Goal: Transaction & Acquisition: Book appointment/travel/reservation

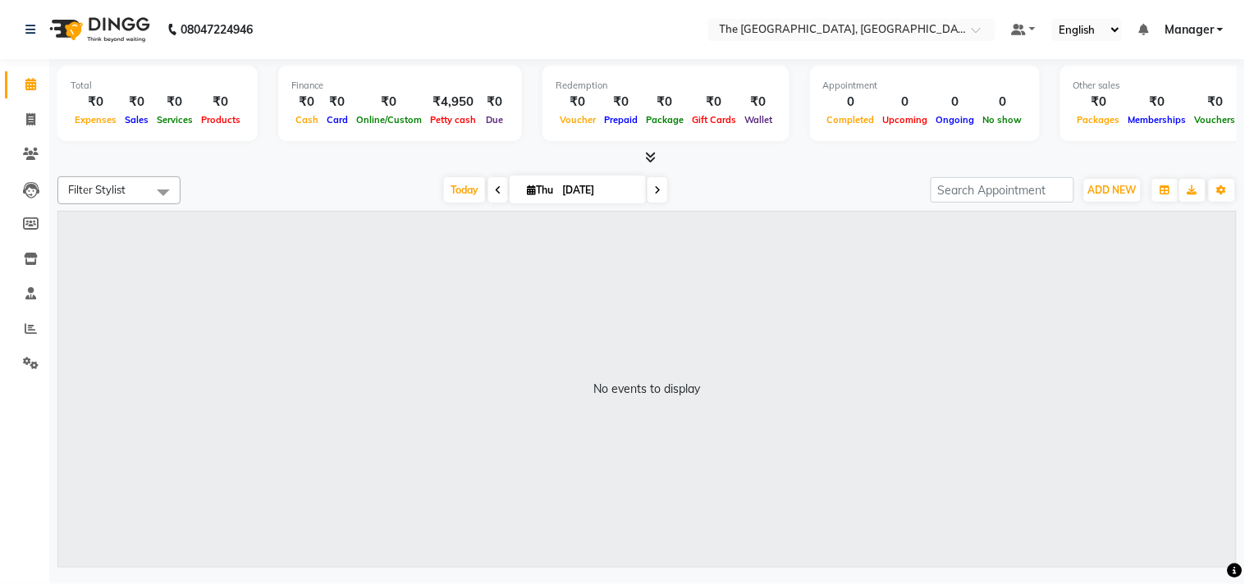
click at [496, 193] on span at bounding box center [498, 189] width 20 height 25
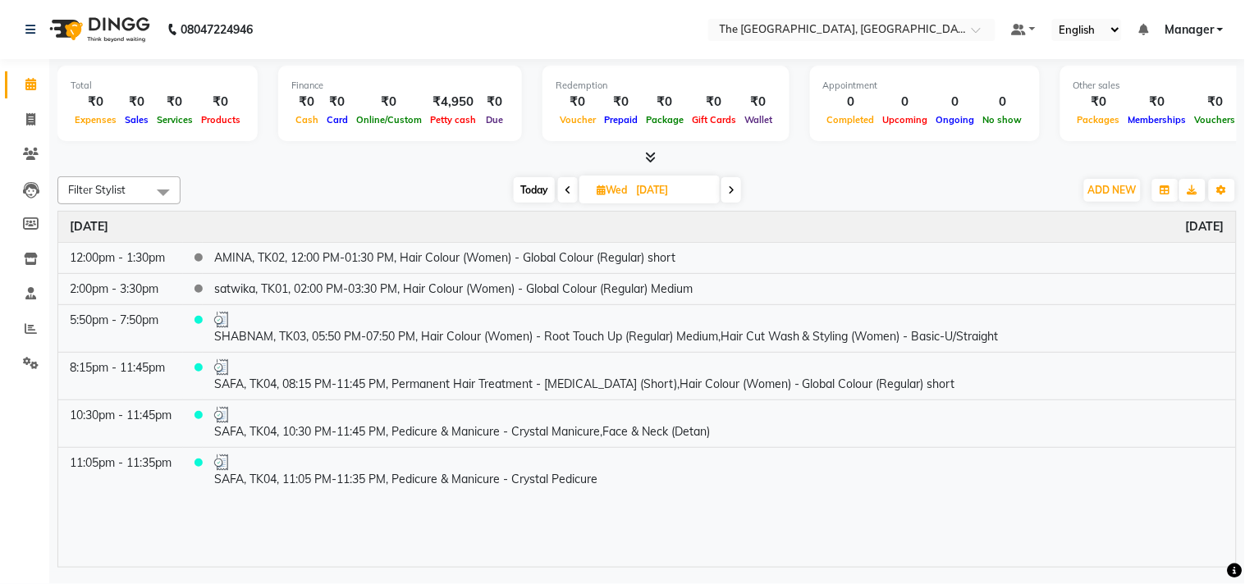
click at [570, 194] on icon at bounding box center [568, 190] width 7 height 10
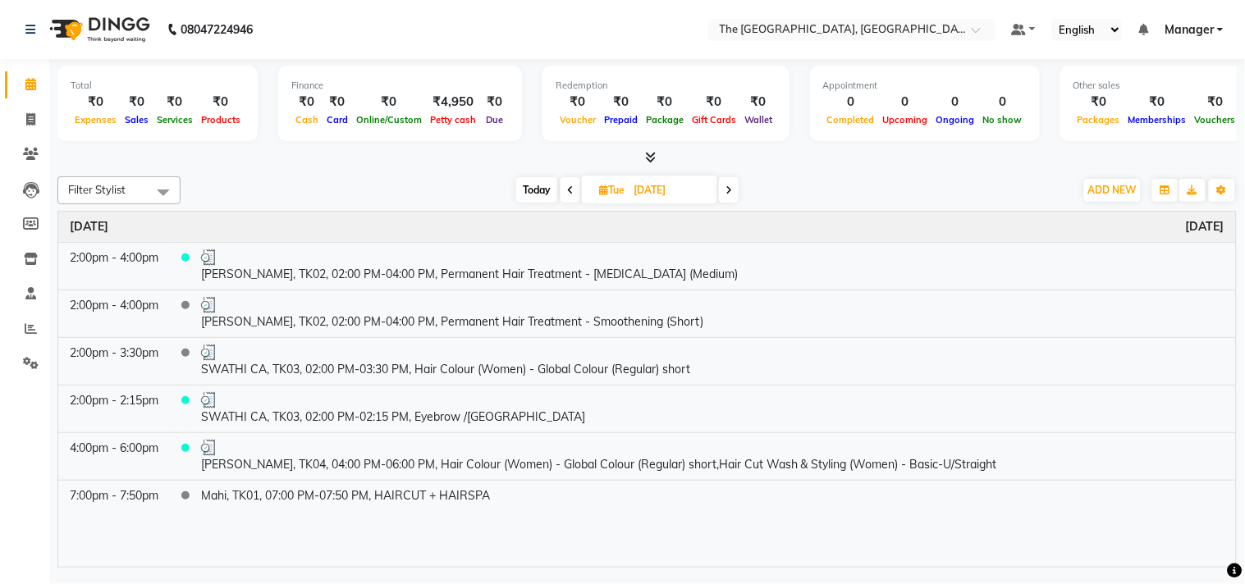
click at [531, 197] on span "Today" at bounding box center [536, 189] width 41 height 25
type input "[DATE]"
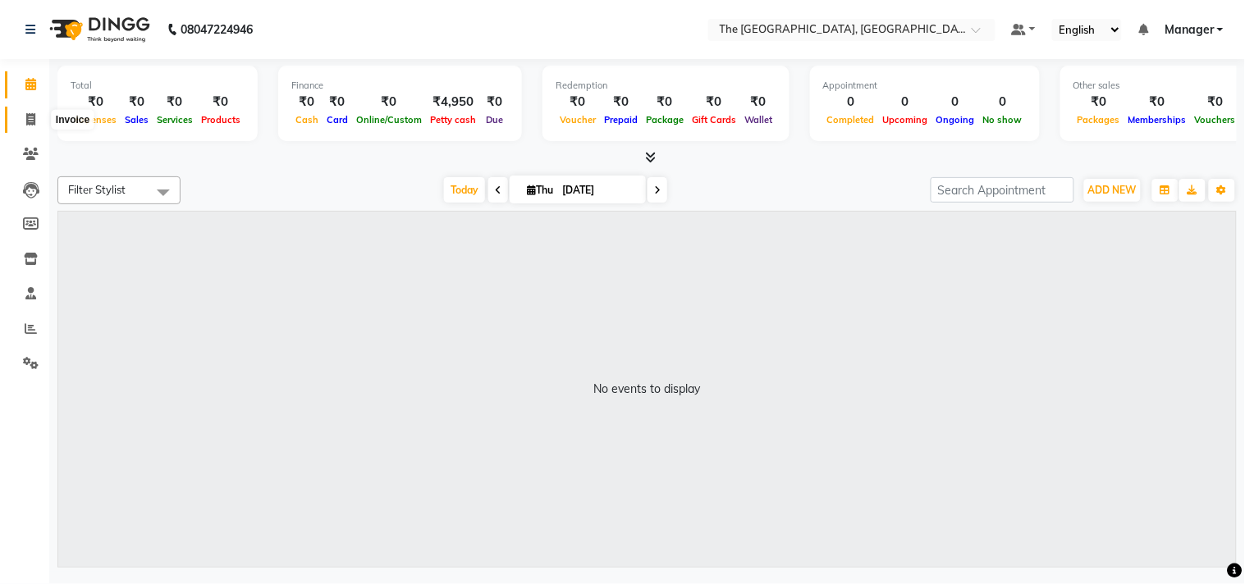
click at [28, 113] on icon at bounding box center [30, 119] width 9 height 12
select select "service"
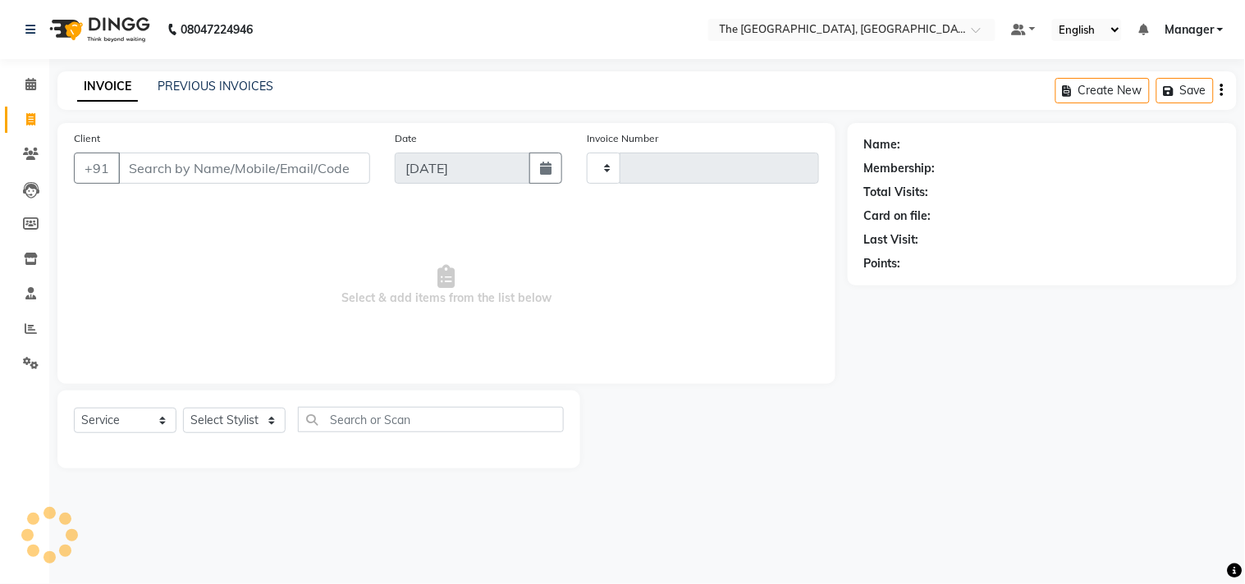
type input "0481"
select select "7501"
click at [273, 427] on select "Select Stylist FATHIMUNNISA Manager [PERSON_NAME] SUMIT SUNNY" at bounding box center [234, 420] width 103 height 25
select select "66681"
click at [183, 409] on select "Select Stylist FATHIMUNNISA Manager [PERSON_NAME] SUMIT SUNNY" at bounding box center [234, 420] width 103 height 25
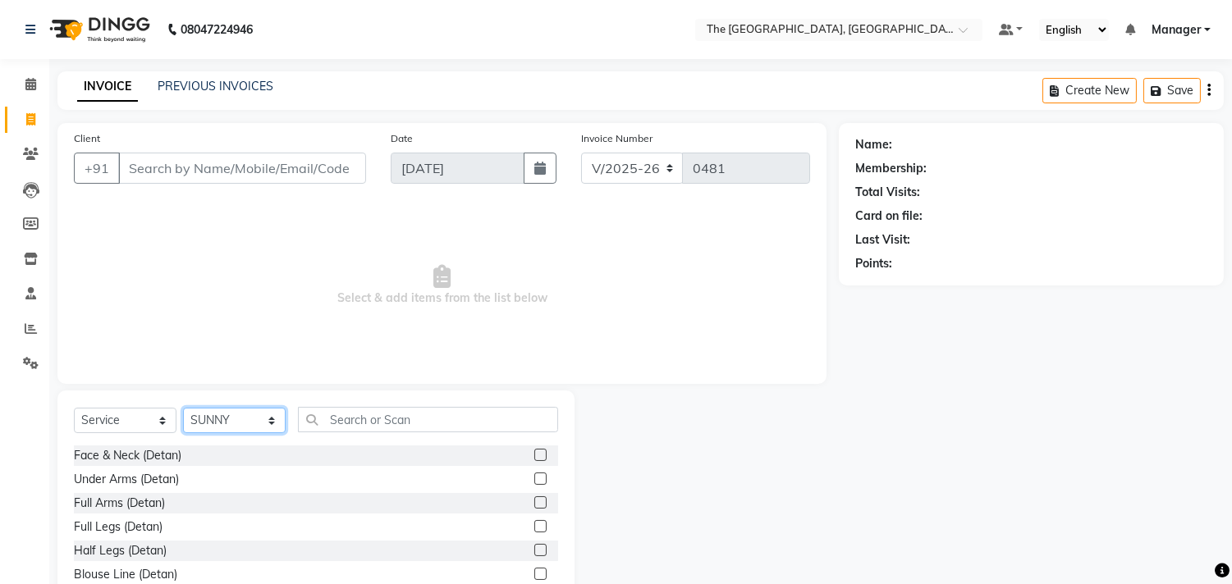
scroll to position [72, 0]
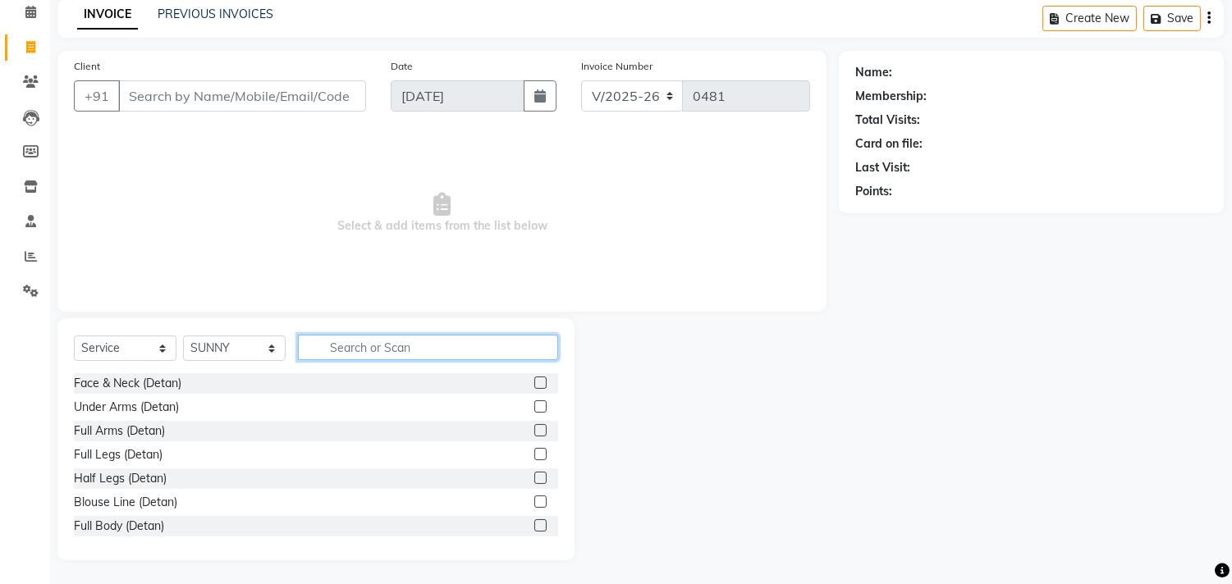
click at [374, 347] on input "text" at bounding box center [428, 347] width 260 height 25
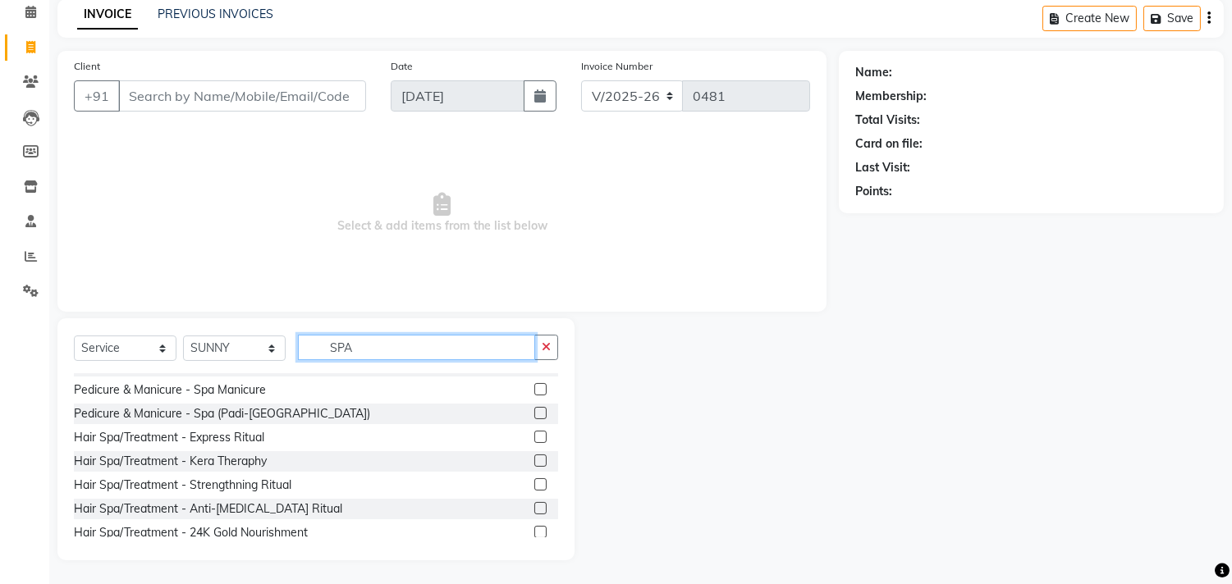
scroll to position [115, 0]
type input "SPA"
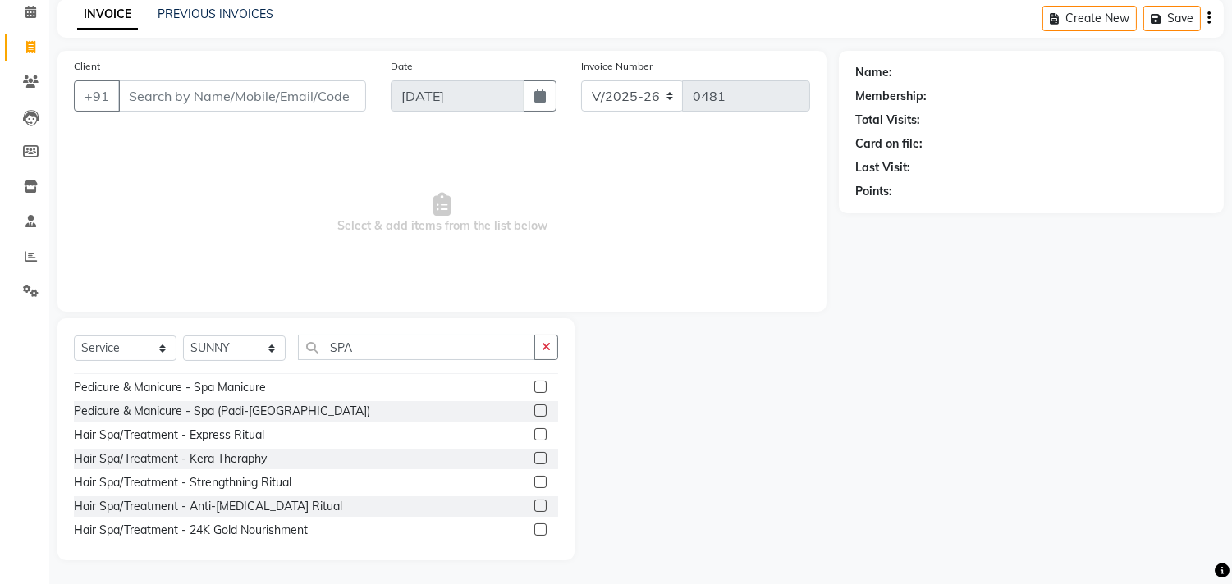
click at [534, 484] on label at bounding box center [540, 482] width 12 height 12
click at [534, 484] on input "checkbox" at bounding box center [539, 483] width 11 height 11
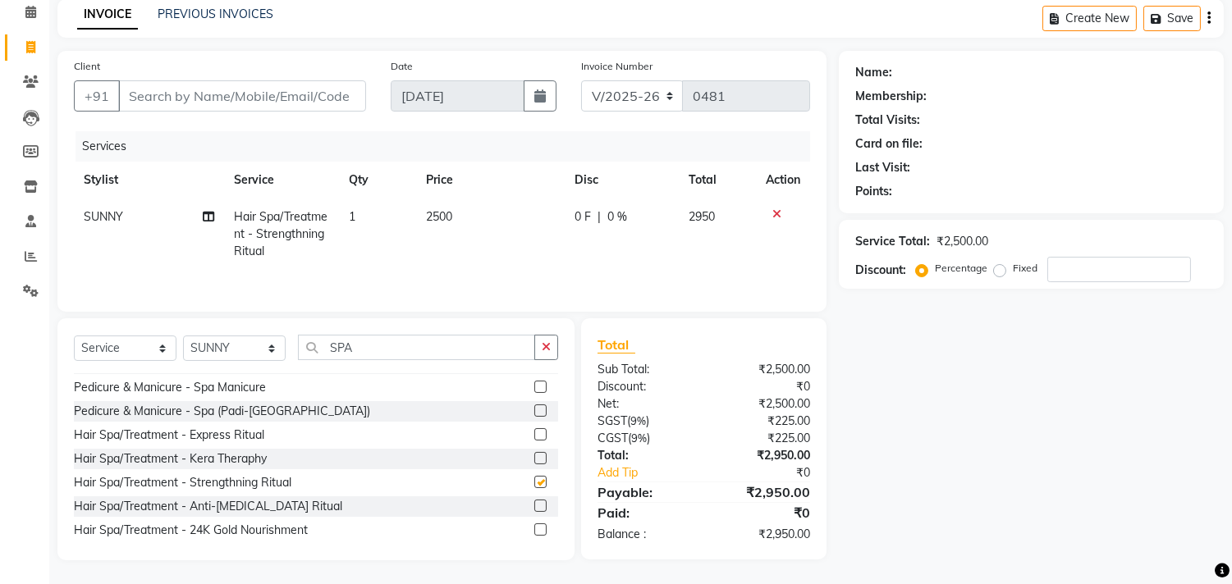
checkbox input "false"
click at [1079, 260] on input "number" at bounding box center [1119, 269] width 144 height 25
type input "70"
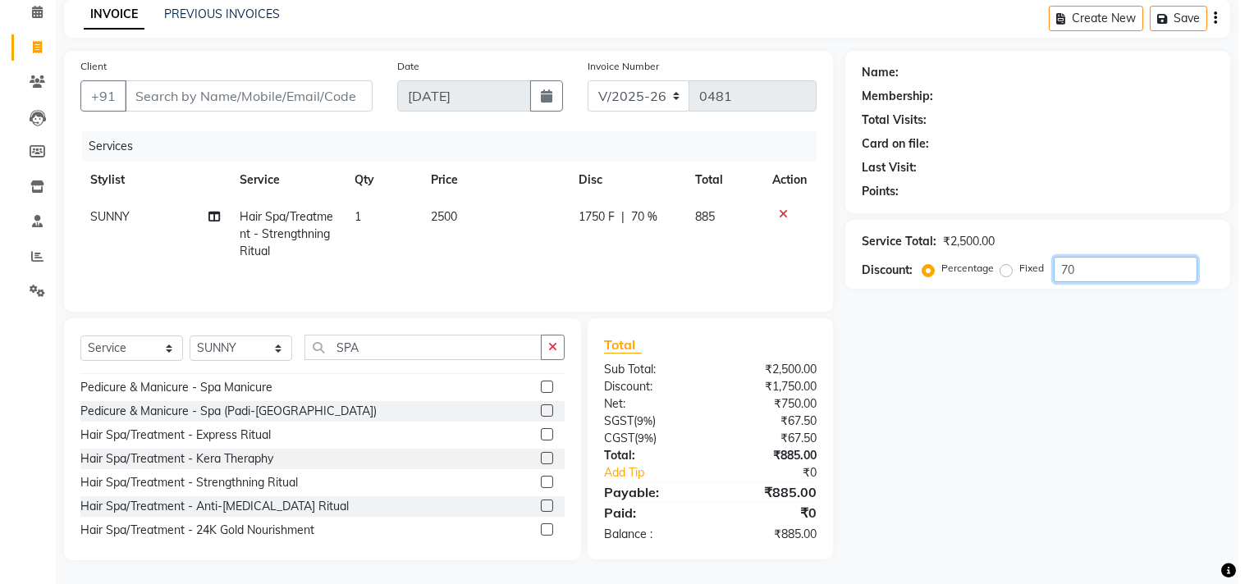
scroll to position [0, 0]
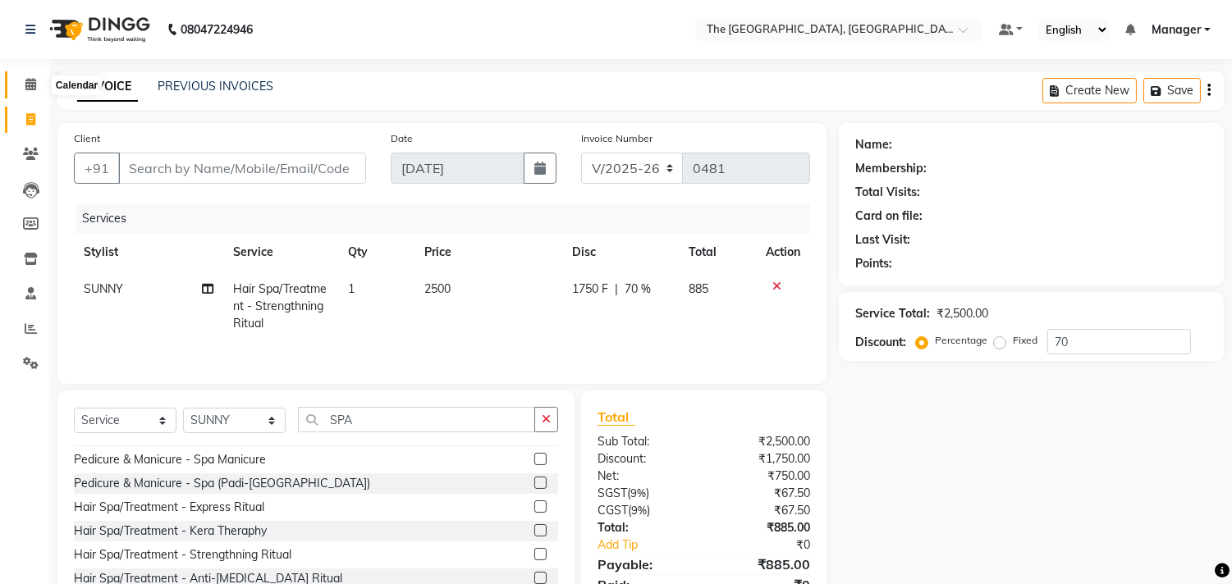
click at [42, 77] on span at bounding box center [30, 85] width 29 height 19
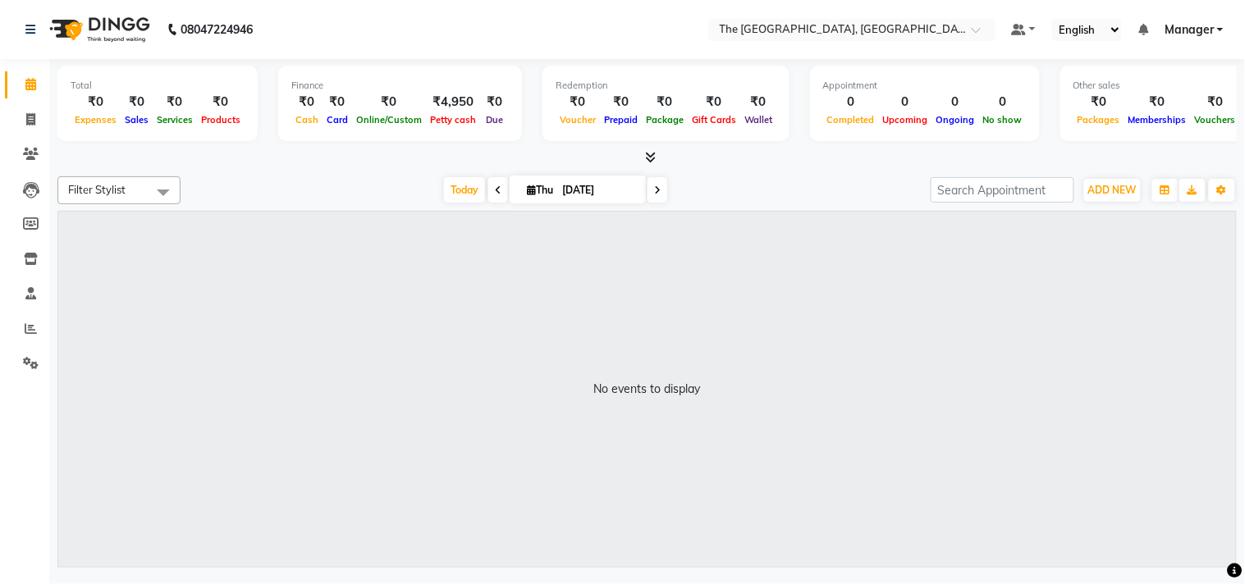
click at [653, 177] on span at bounding box center [658, 189] width 20 height 25
type input "[DATE]"
click at [1103, 187] on span "ADD NEW" at bounding box center [1112, 190] width 48 height 12
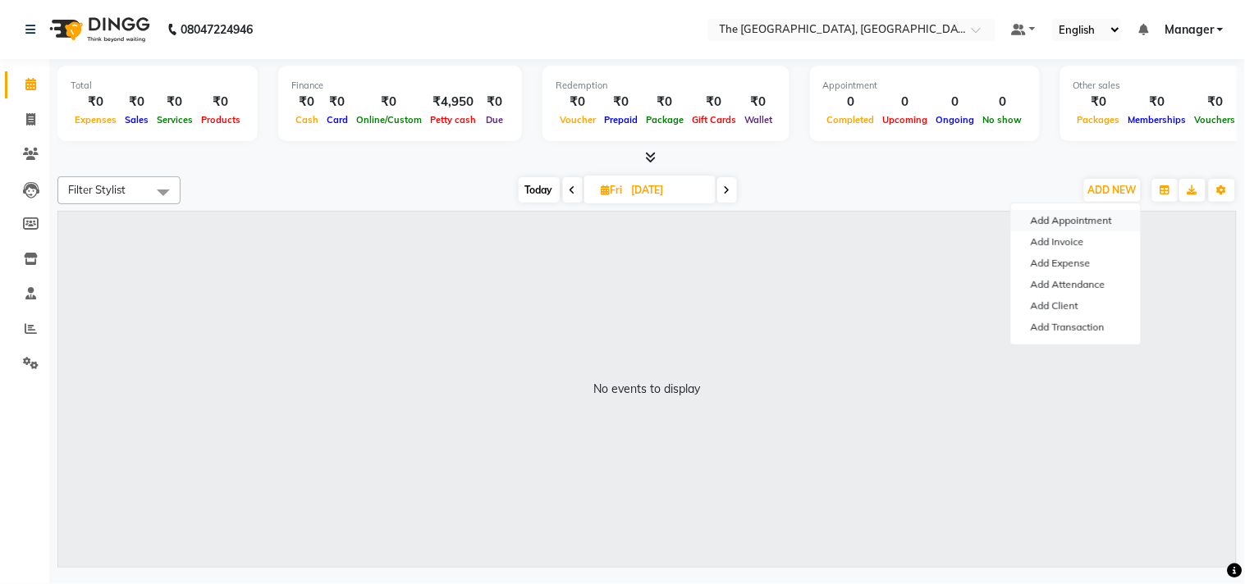
click at [1036, 222] on button "Add Appointment" at bounding box center [1076, 220] width 130 height 21
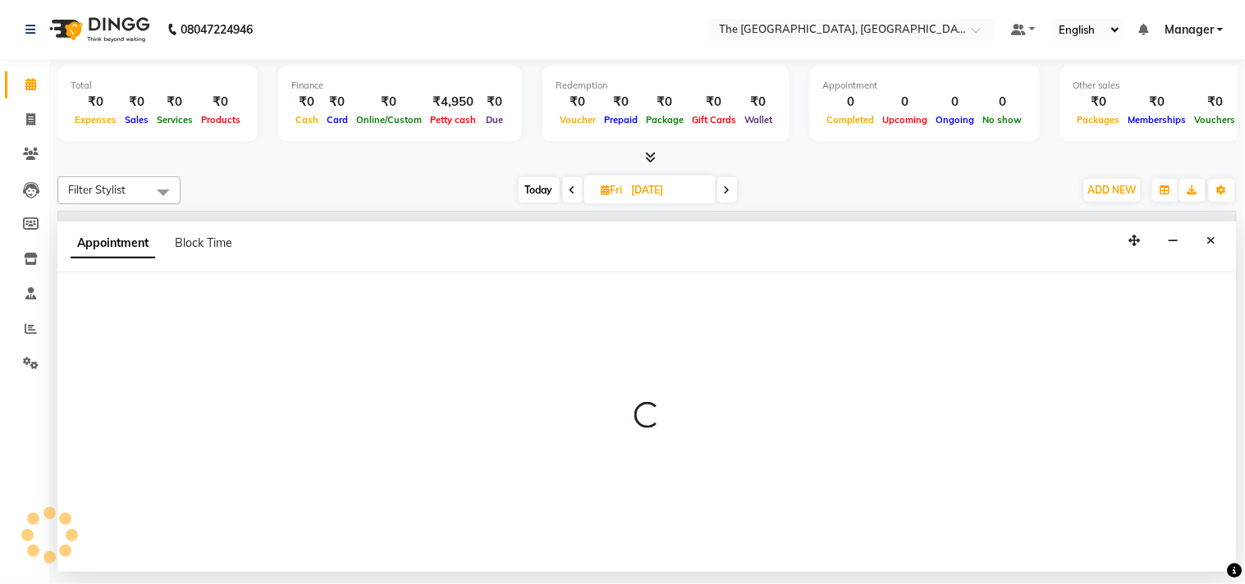
select select "540"
select select "tentative"
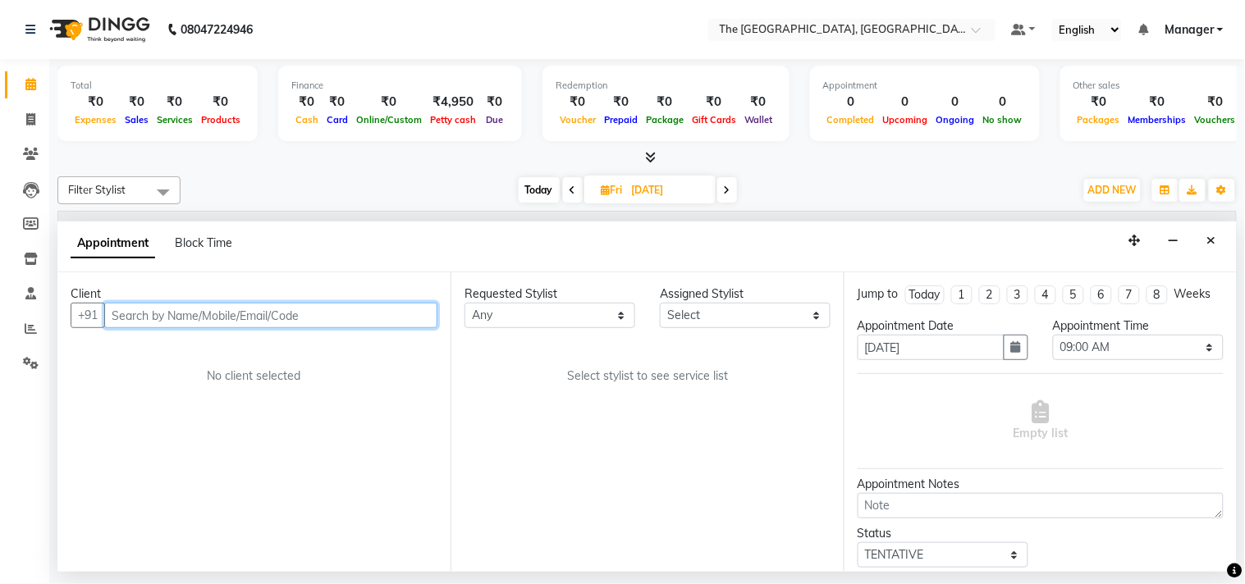
click at [359, 323] on input "text" at bounding box center [270, 315] width 333 height 25
type input "9880206688"
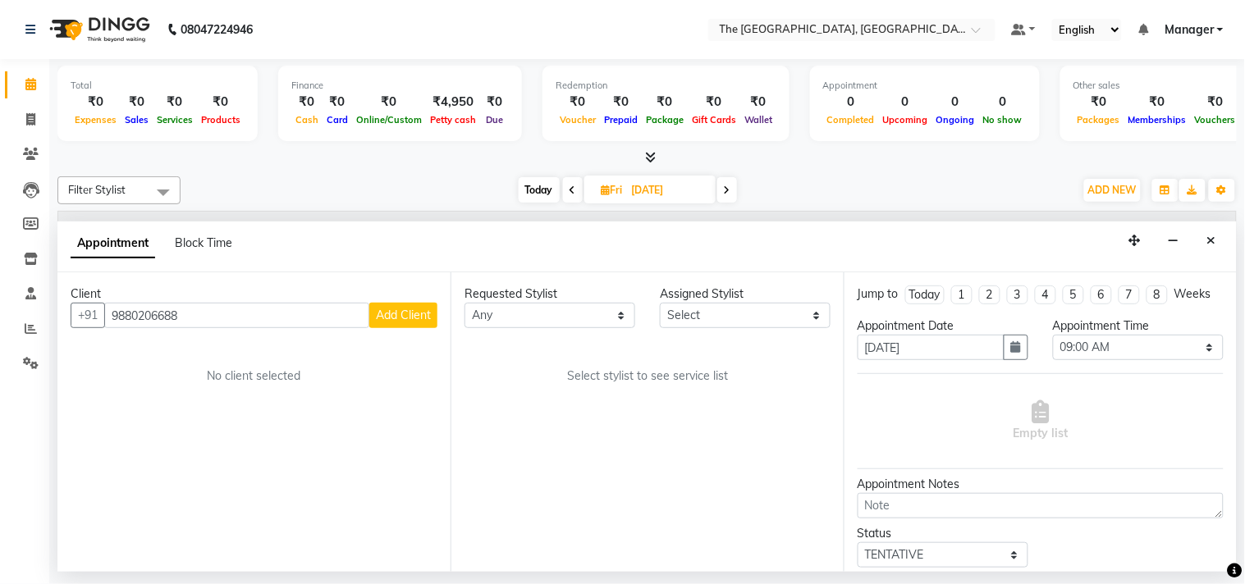
click at [414, 313] on span "Add Client" at bounding box center [403, 315] width 55 height 15
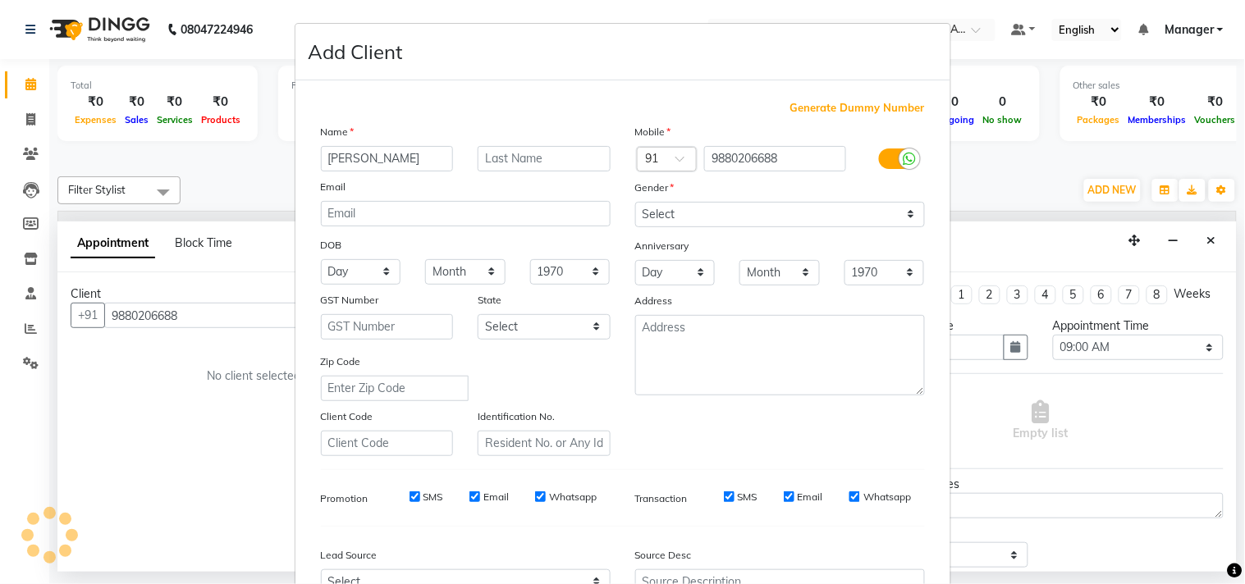
type input "[PERSON_NAME]"
click at [485, 153] on input "text" at bounding box center [544, 158] width 133 height 25
type input "HARISH"
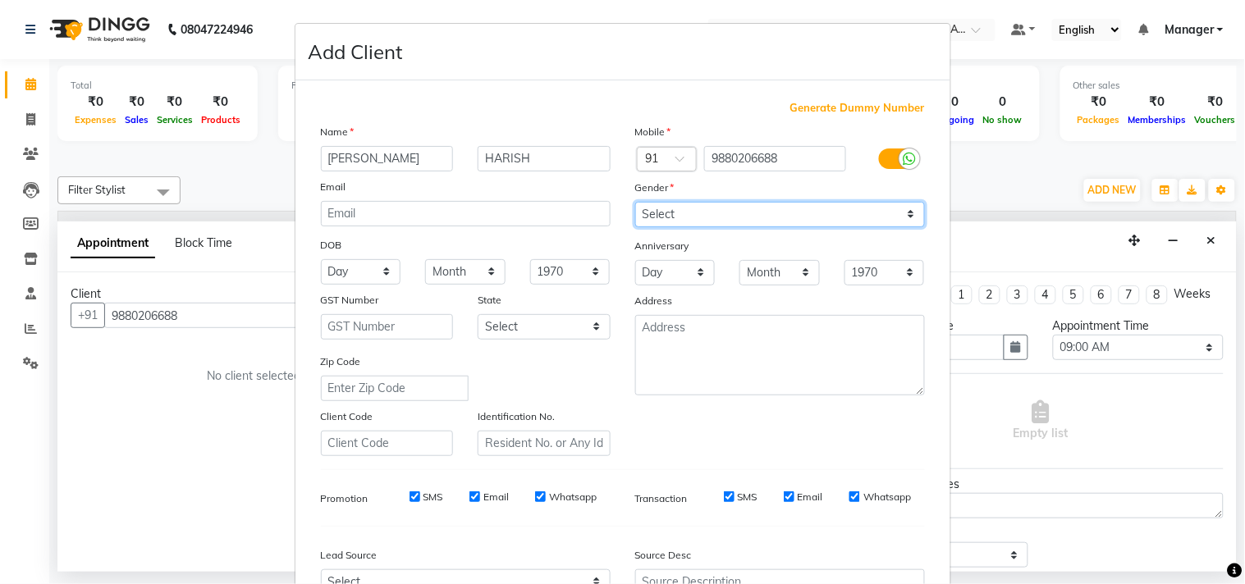
click at [901, 218] on select "Select [DEMOGRAPHIC_DATA] [DEMOGRAPHIC_DATA] Other Prefer Not To Say" at bounding box center [780, 214] width 290 height 25
select select "[DEMOGRAPHIC_DATA]"
click at [635, 202] on select "Select [DEMOGRAPHIC_DATA] [DEMOGRAPHIC_DATA] Other Prefer Not To Say" at bounding box center [780, 214] width 290 height 25
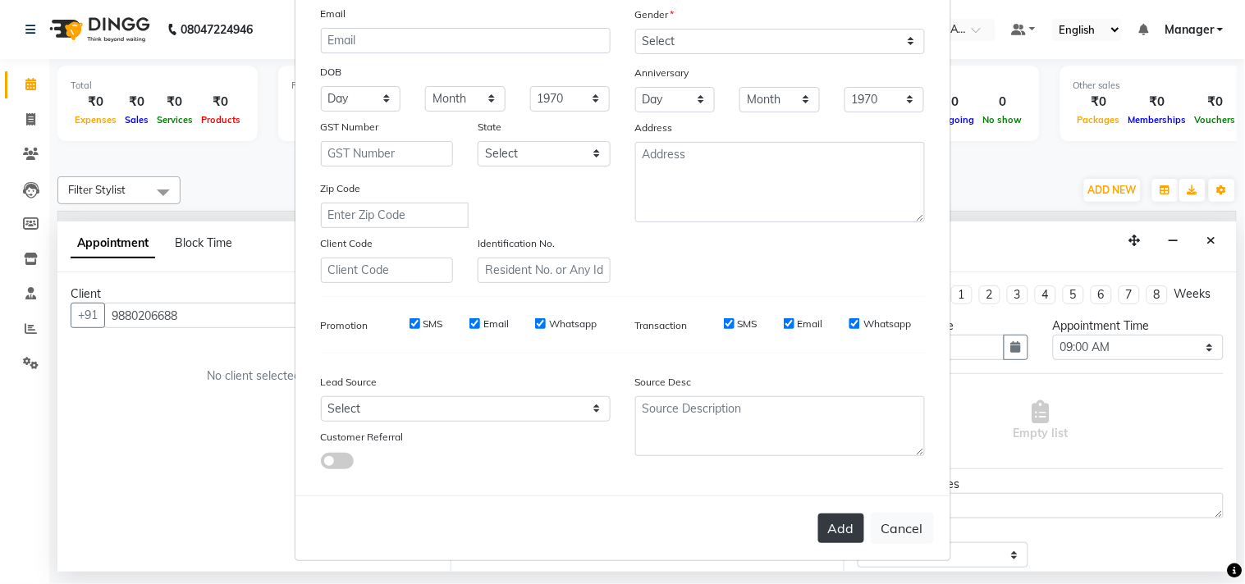
click at [825, 526] on button "Add" at bounding box center [841, 529] width 46 height 30
select select
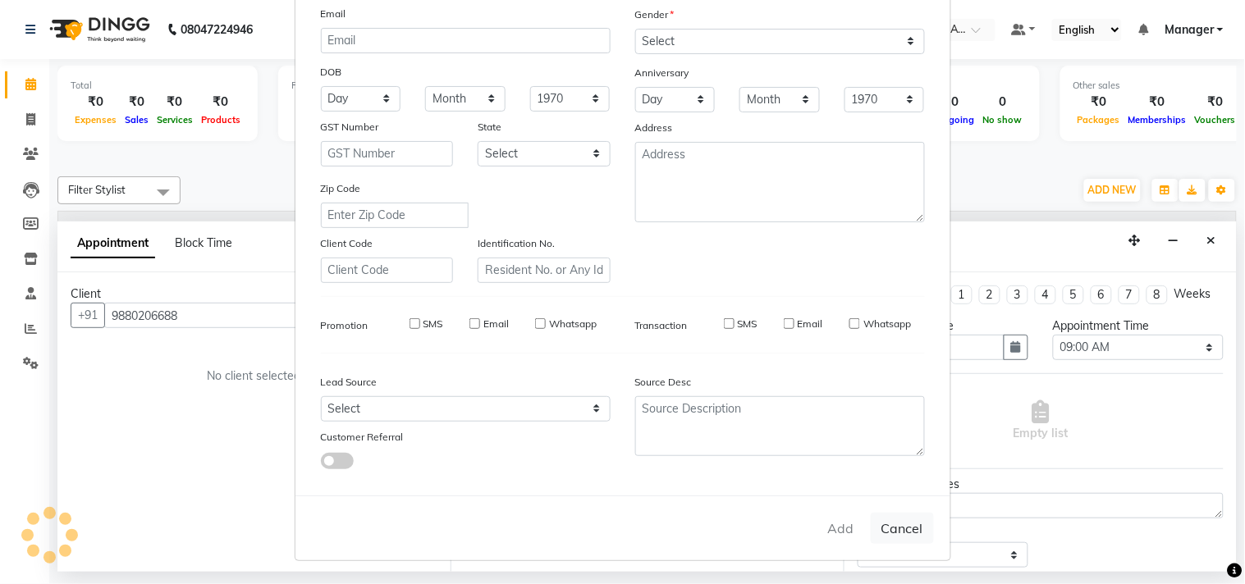
select select
checkbox input "false"
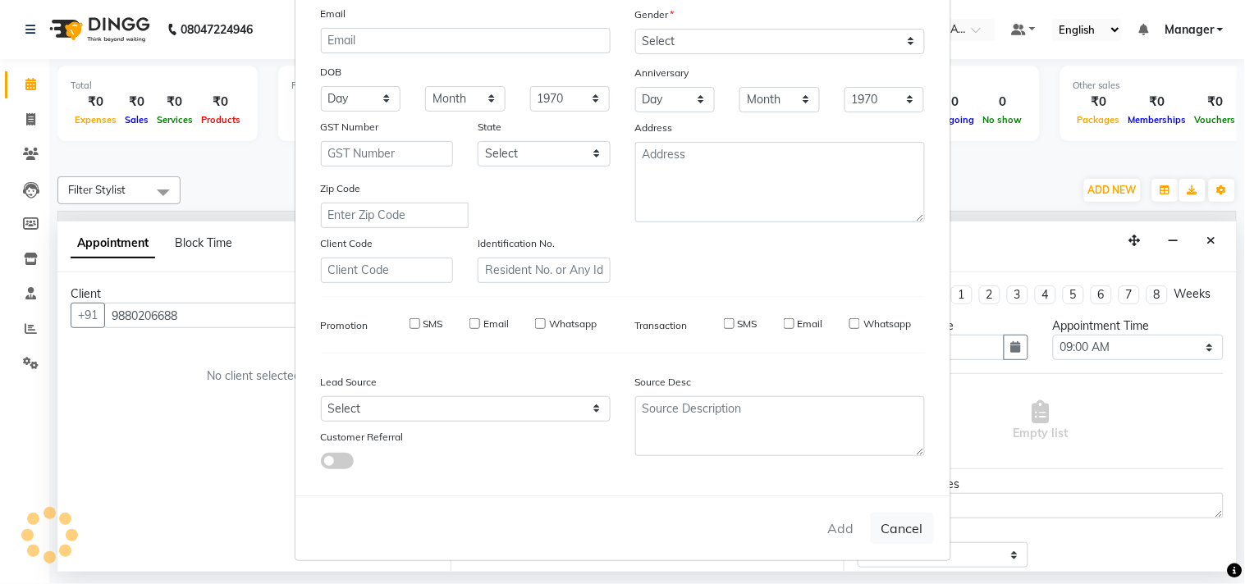
checkbox input "false"
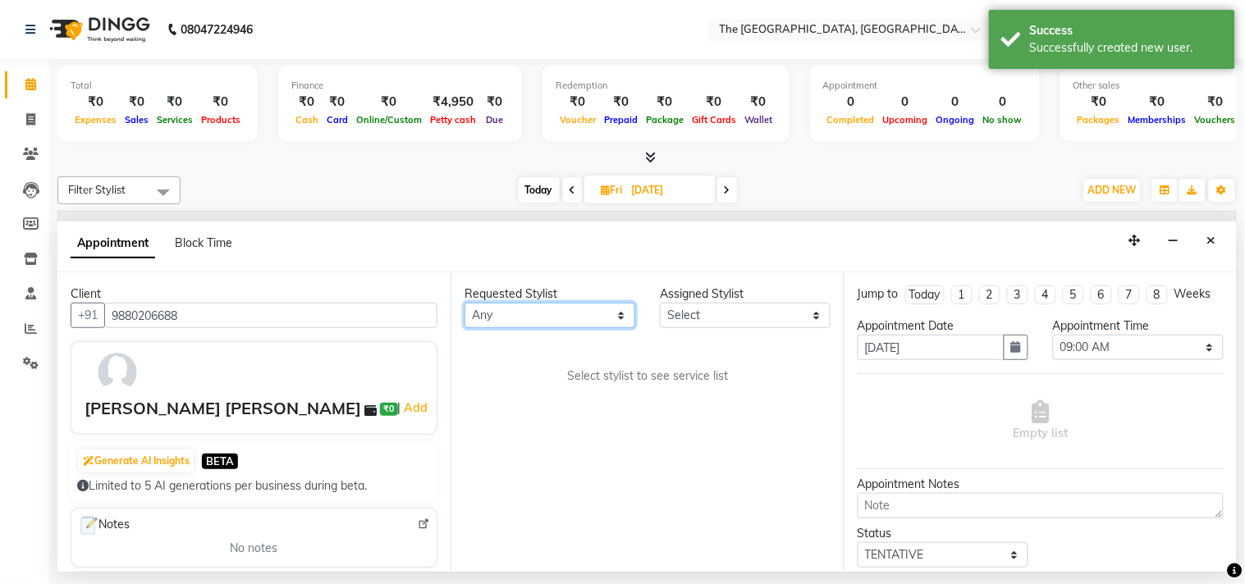
click at [602, 313] on select "Any FATHIMUNNISA [PERSON_NAME] SUMIT [PERSON_NAME]" at bounding box center [550, 315] width 171 height 25
select select "66681"
click at [465, 303] on select "Any FATHIMUNNISA [PERSON_NAME] SUMIT [PERSON_NAME]" at bounding box center [550, 315] width 171 height 25
select select "66681"
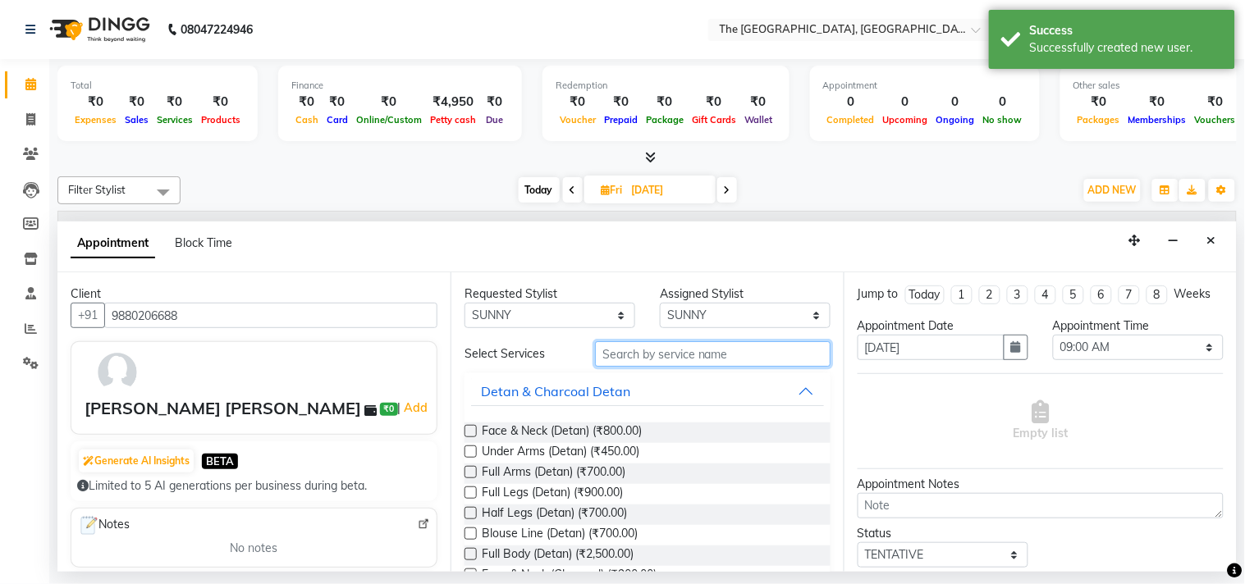
click at [718, 350] on input "text" at bounding box center [713, 353] width 236 height 25
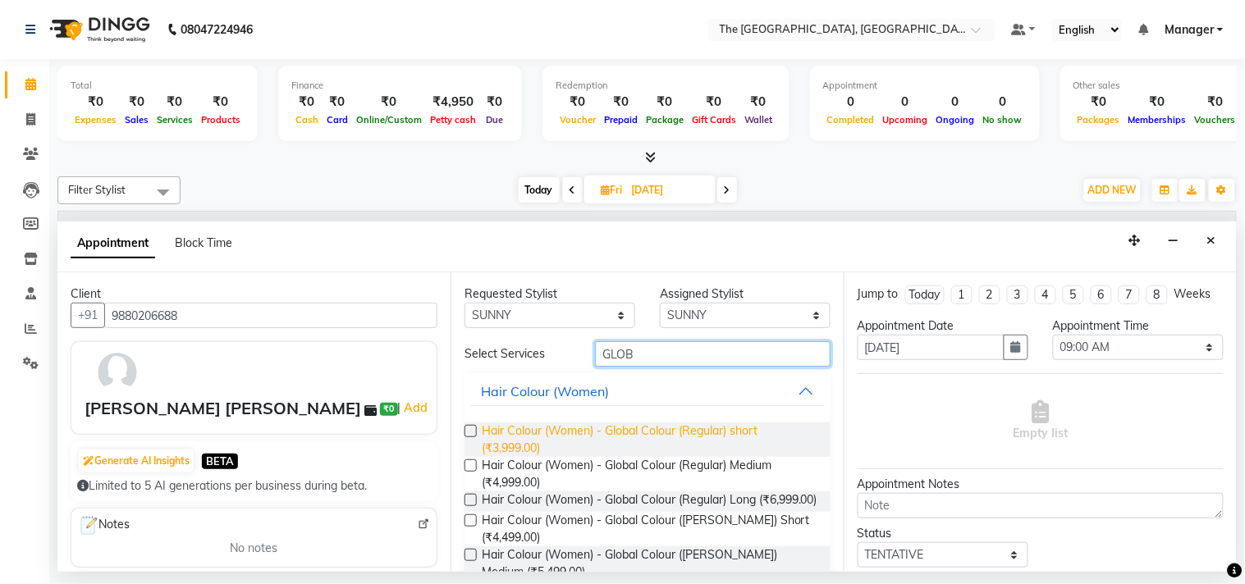
type input "GLOB"
click at [694, 433] on span "Hair Colour (Women) - Global Colour (Regular) short (₹3,999.00)" at bounding box center [650, 440] width 336 height 34
checkbox input "false"
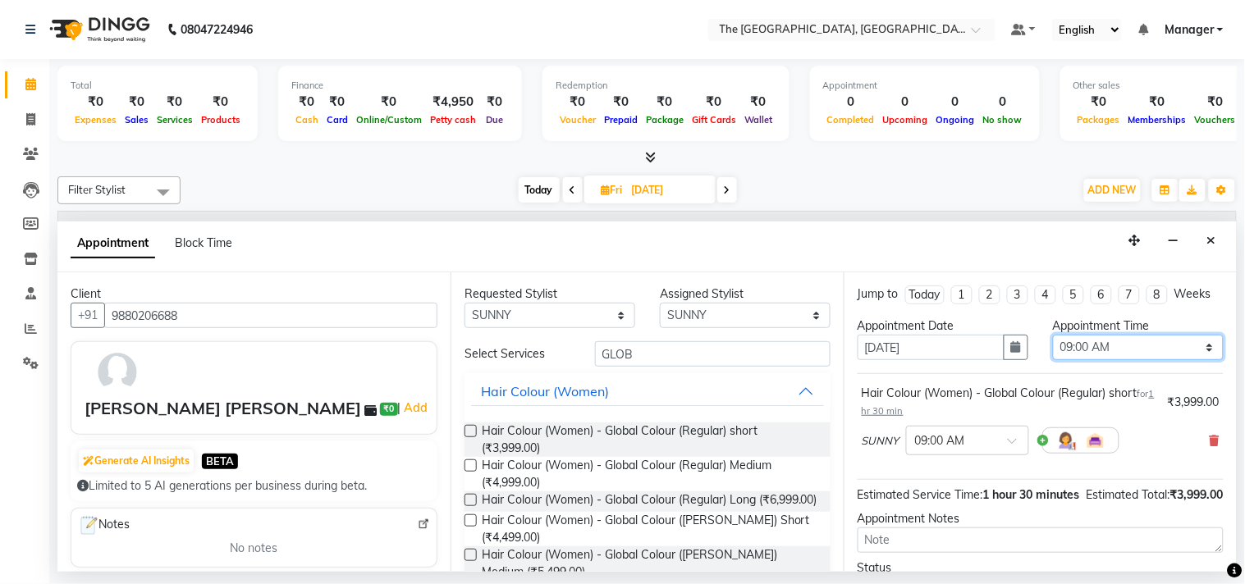
click at [1184, 360] on select "Select 09:00 AM 09:15 AM 09:30 AM 09:45 AM 10:00 AM 10:15 AM 10:30 AM 10:45 AM …" at bounding box center [1138, 347] width 171 height 25
select select "840"
click at [1053, 350] on select "Select 09:00 AM 09:15 AM 09:30 AM 09:45 AM 10:00 AM 10:15 AM 10:30 AM 10:45 AM …" at bounding box center [1138, 347] width 171 height 25
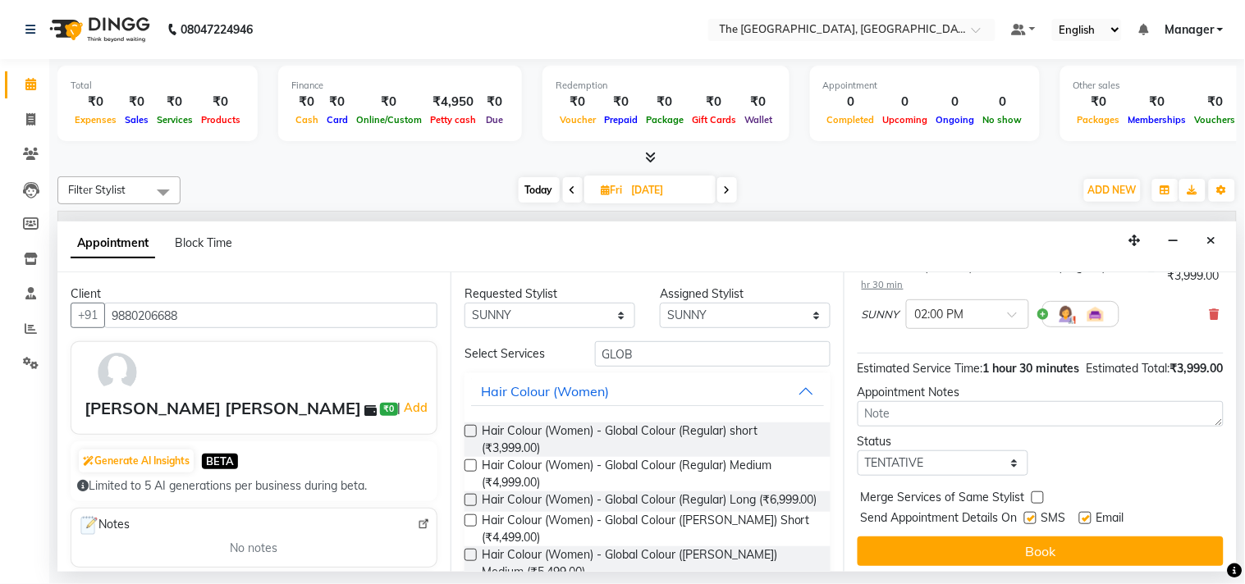
scroll to position [166, 0]
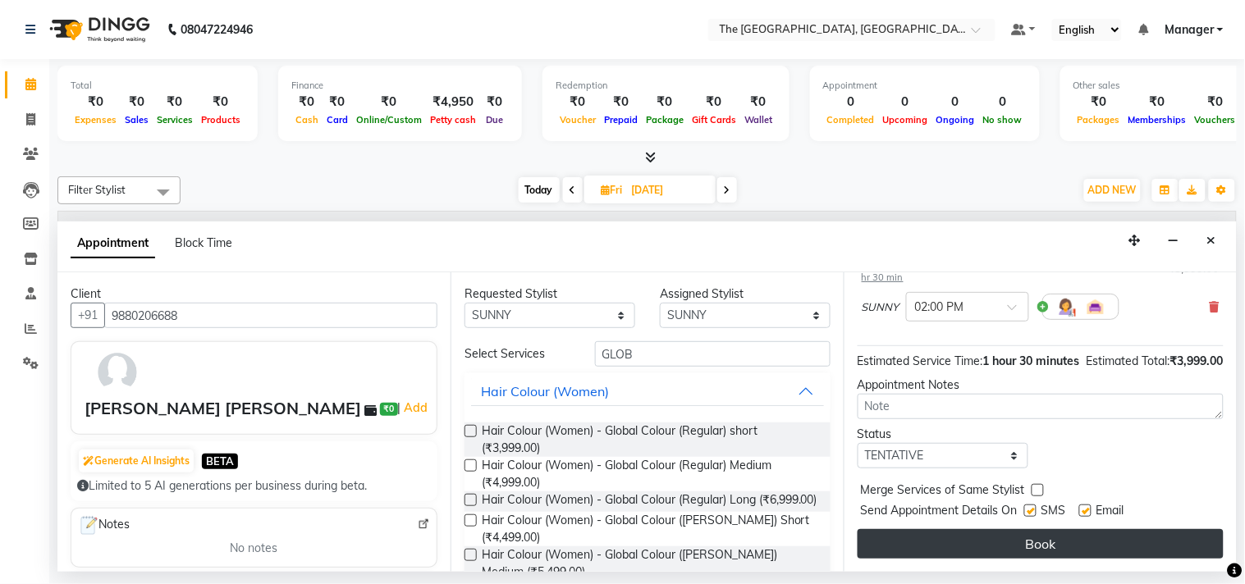
click at [1049, 547] on button "Book" at bounding box center [1041, 544] width 366 height 30
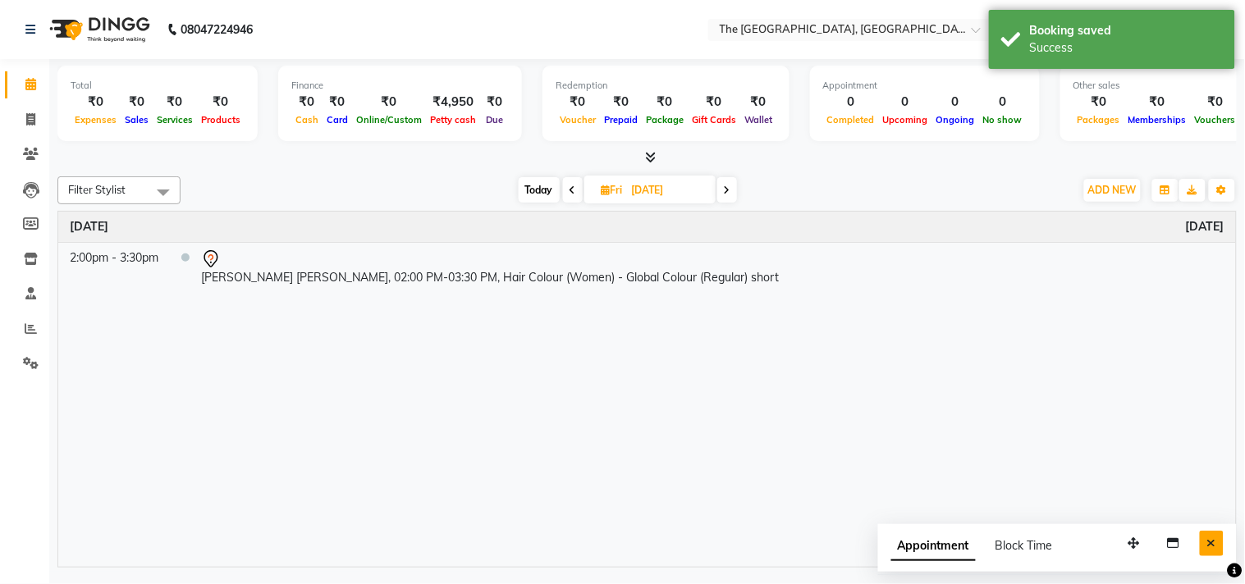
click at [1218, 537] on button "Close" at bounding box center [1212, 543] width 24 height 25
